Goal: Check status

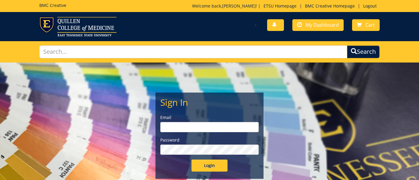
type input "[EMAIL_ADDRESS][DOMAIN_NAME]"
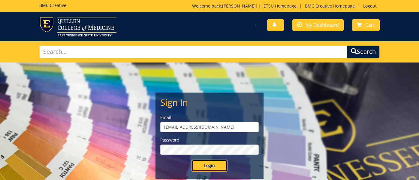
click at [211, 167] on input "Login" at bounding box center [210, 165] width 36 height 12
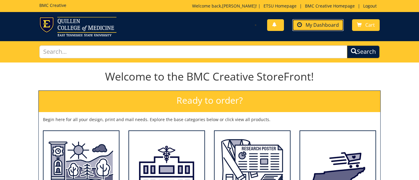
click at [326, 25] on span "My Dashboard" at bounding box center [322, 25] width 33 height 7
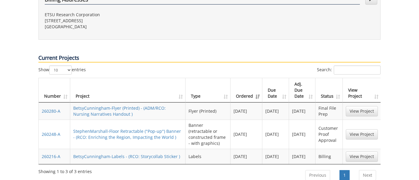
scroll to position [243, 0]
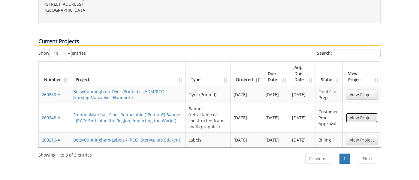
click at [364, 113] on link "View Project" at bounding box center [362, 118] width 32 height 10
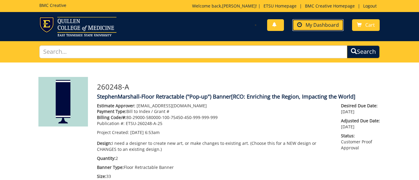
click at [303, 24] on link "My Dashboard" at bounding box center [317, 25] width 51 height 12
